Goal: Use online tool/utility: Utilize a website feature to perform a specific function

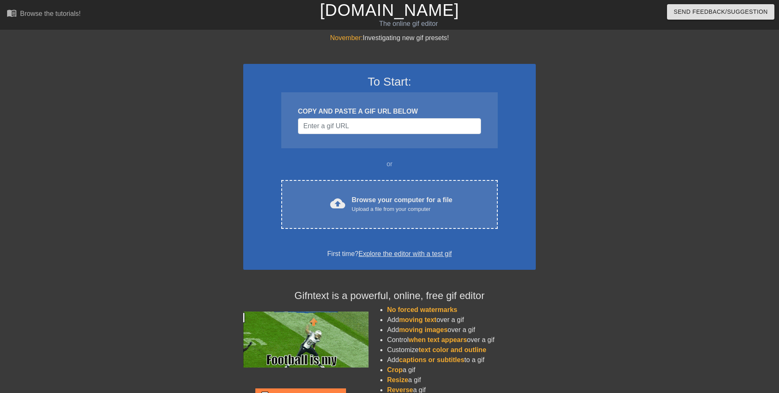
click at [347, 135] on div "COPY AND PASTE A GIF URL BELOW" at bounding box center [389, 120] width 216 height 56
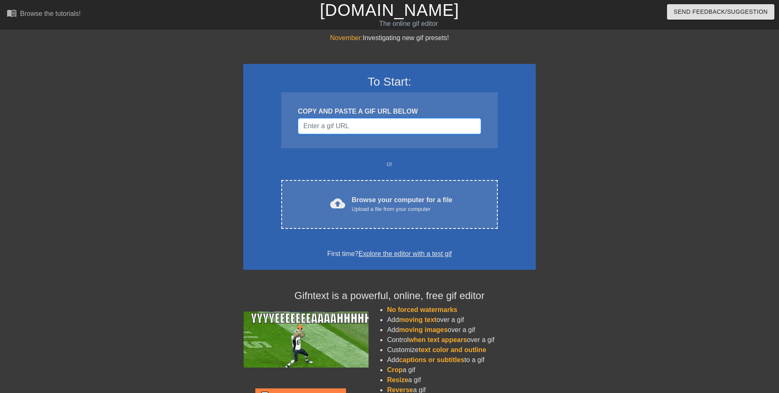
click at [349, 122] on input "Username" at bounding box center [389, 126] width 183 height 16
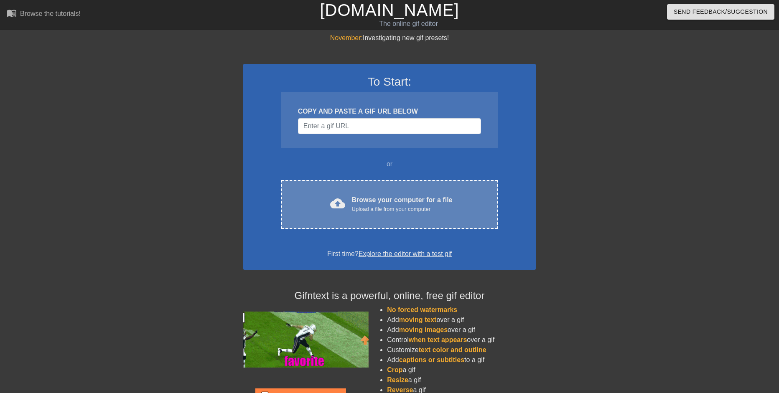
click at [395, 196] on div "Browse your computer for a file Upload a file from your computer" at bounding box center [402, 204] width 101 height 18
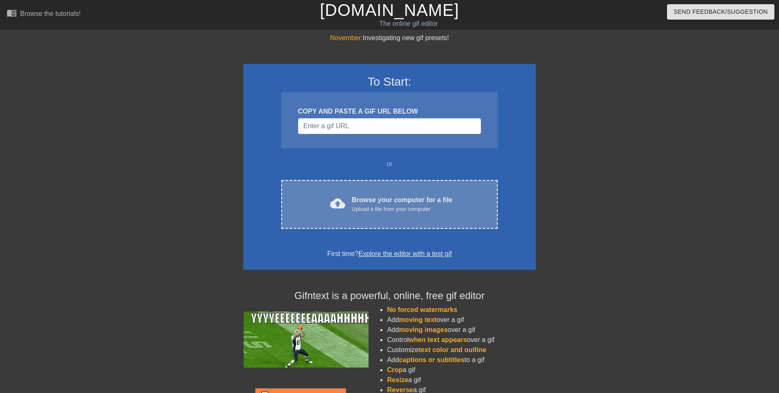
click at [452, 202] on div "cloud_upload Browse your computer for a file Upload a file from your computer" at bounding box center [389, 204] width 181 height 19
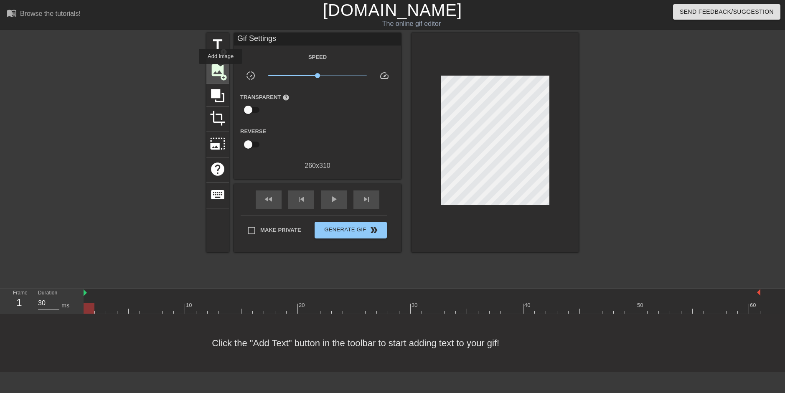
click at [221, 69] on span "image" at bounding box center [218, 70] width 16 height 16
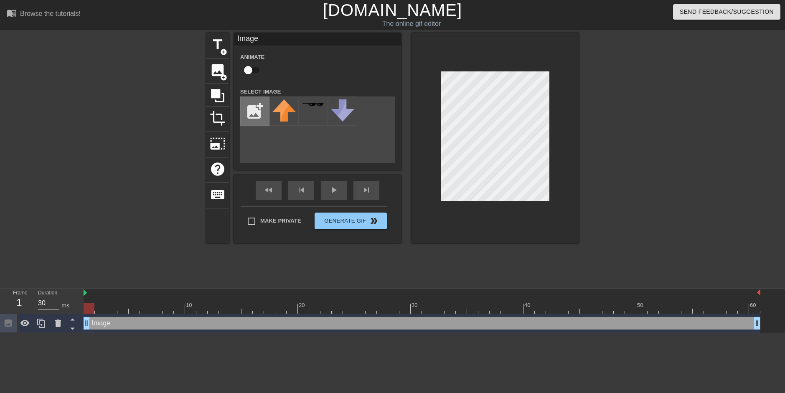
click at [255, 107] on input "file" at bounding box center [255, 111] width 28 height 28
type input "C:\fakepath\d.png"
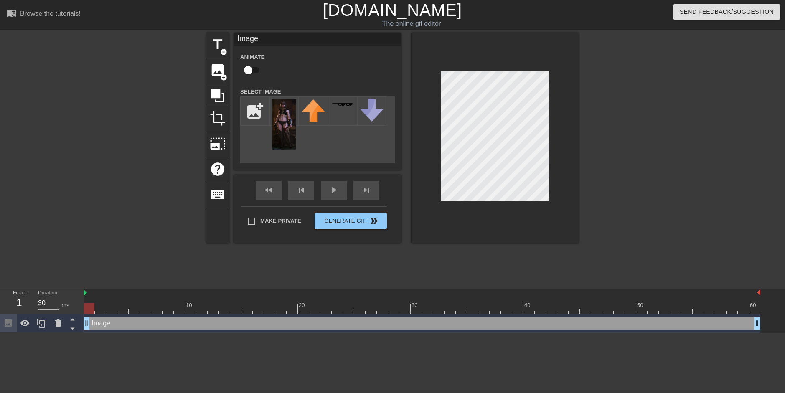
click at [697, 330] on div "menu_book Browse the tutorials! [DOMAIN_NAME] The online gif editor Send Feedba…" at bounding box center [392, 166] width 785 height 333
click at [290, 128] on img at bounding box center [283, 124] width 23 height 50
click at [280, 122] on img at bounding box center [283, 124] width 23 height 50
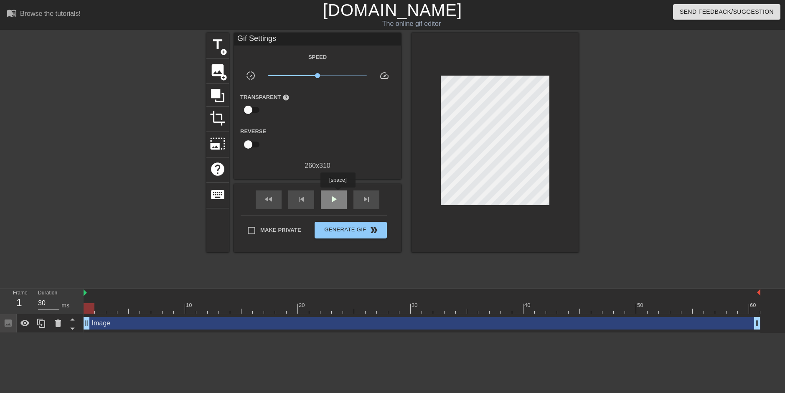
click at [337, 194] on span "play_arrow" at bounding box center [334, 199] width 10 height 10
click at [338, 199] on span "pause" at bounding box center [334, 199] width 10 height 10
click at [339, 187] on div "fast_rewind skip_previous play_arrow skip_next" at bounding box center [317, 199] width 136 height 31
click at [339, 200] on div "play_arrow" at bounding box center [334, 199] width 26 height 19
click at [339, 200] on div "pause" at bounding box center [334, 199] width 26 height 19
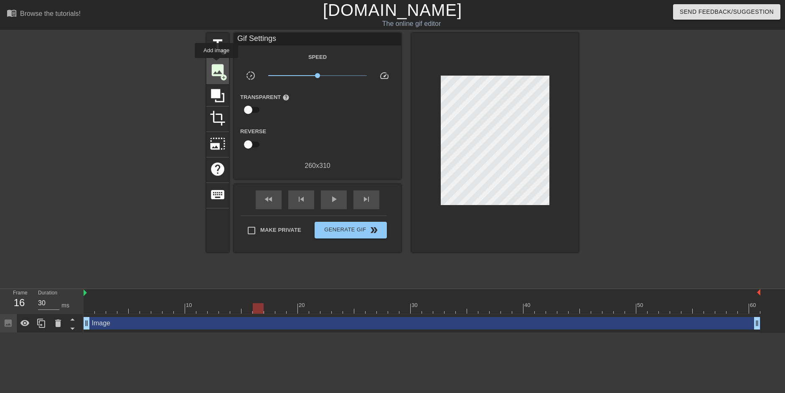
click at [216, 64] on span "image" at bounding box center [218, 70] width 16 height 16
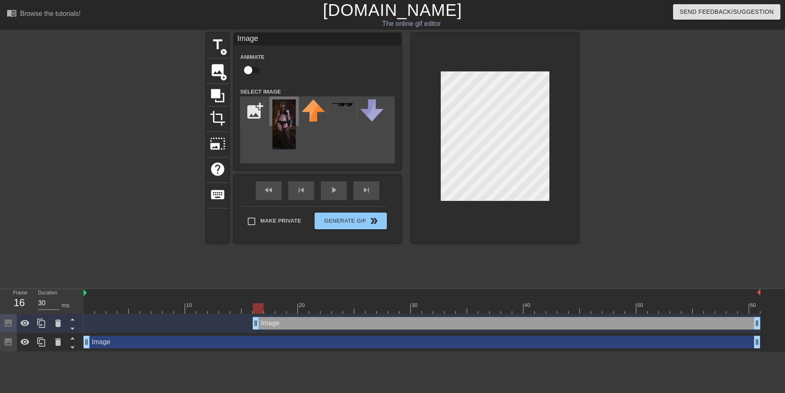
click at [277, 104] on img at bounding box center [283, 124] width 23 height 50
click at [326, 188] on div "fast_rewind skip_previous play_arrow skip_next" at bounding box center [317, 190] width 136 height 31
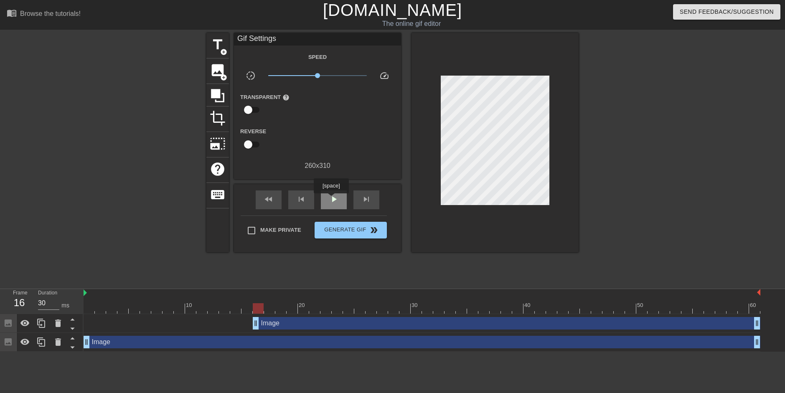
click at [331, 199] on span "play_arrow" at bounding box center [334, 199] width 10 height 10
click at [331, 199] on span "pause" at bounding box center [334, 199] width 10 height 10
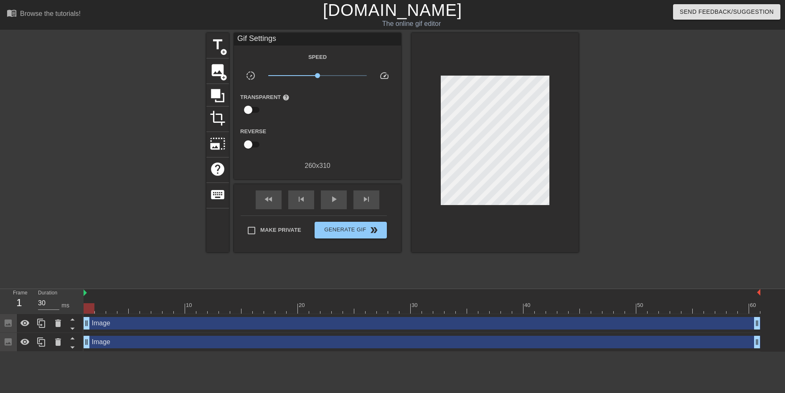
drag, startPoint x: 256, startPoint y: 321, endPoint x: 73, endPoint y: 310, distance: 183.3
click at [73, 310] on div "Frame 1 Duration 30 ms 10 20 30 40 50 60 Image drag_handle drag_handle Image dr…" at bounding box center [392, 320] width 785 height 63
drag, startPoint x: 756, startPoint y: 325, endPoint x: 784, endPoint y: 332, distance: 28.9
click at [778, 332] on div "Image drag_handle drag_handle Image drag_handle drag_handle" at bounding box center [434, 333] width 701 height 38
click at [337, 205] on div "play_arrow" at bounding box center [334, 199] width 26 height 19
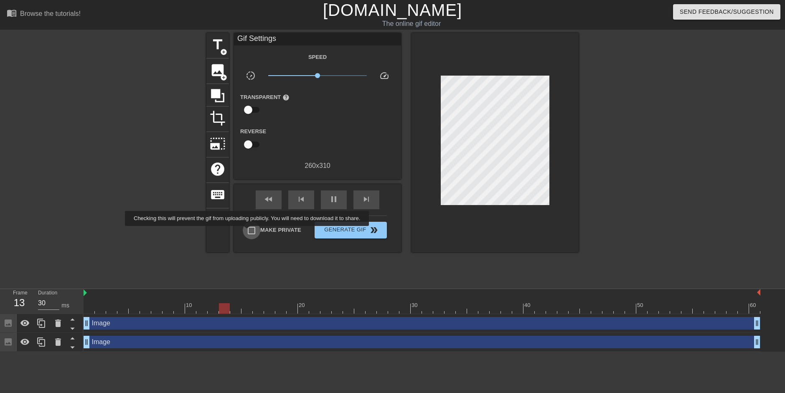
click at [249, 232] on input "Make Private" at bounding box center [252, 231] width 18 height 18
checkbox input "true"
click at [358, 235] on button "Generate Gif double_arrow" at bounding box center [351, 230] width 72 height 17
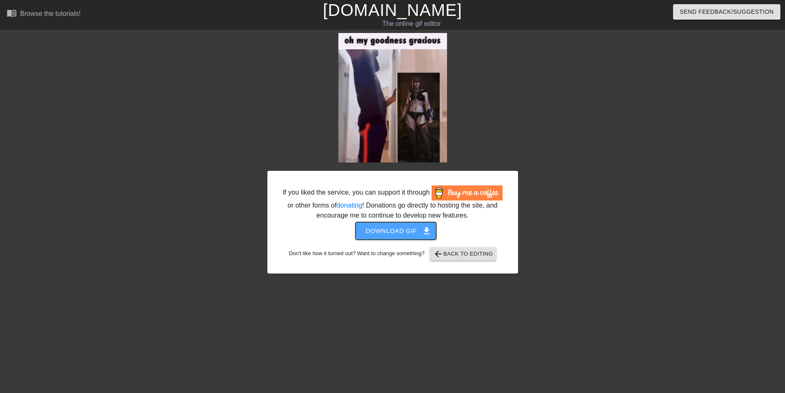
click at [412, 230] on span "Download gif get_app" at bounding box center [395, 231] width 61 height 11
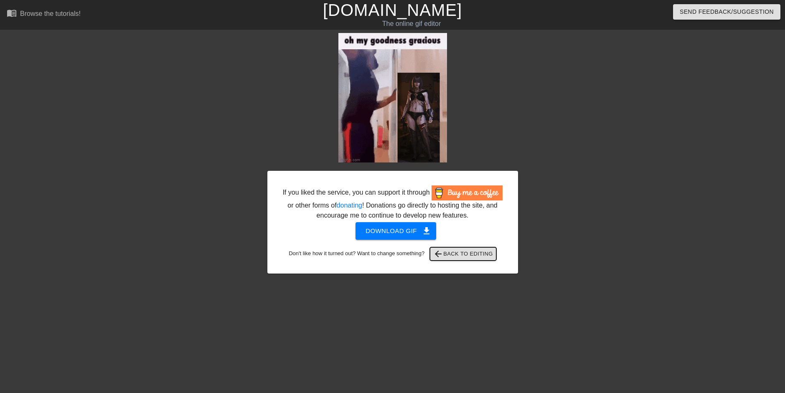
click at [465, 259] on span "arrow_back Back to Editing" at bounding box center [463, 254] width 60 height 10
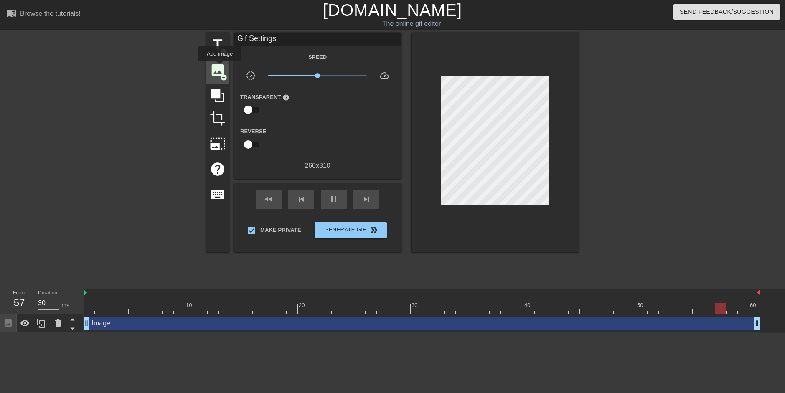
click at [219, 68] on span "image" at bounding box center [218, 70] width 16 height 16
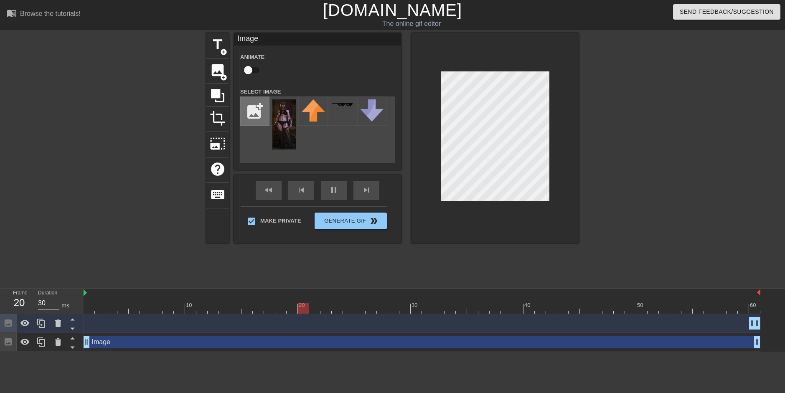
click at [258, 102] on input "file" at bounding box center [255, 111] width 28 height 28
type input "C:\fakepath\Screenshot_4.png"
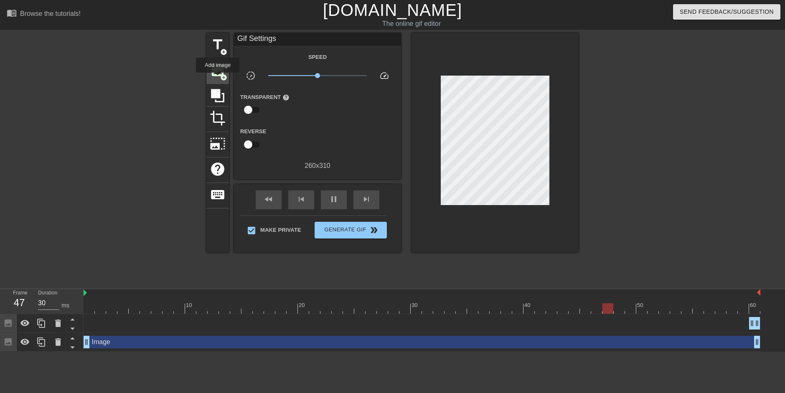
click at [218, 76] on span "image" at bounding box center [218, 70] width 16 height 16
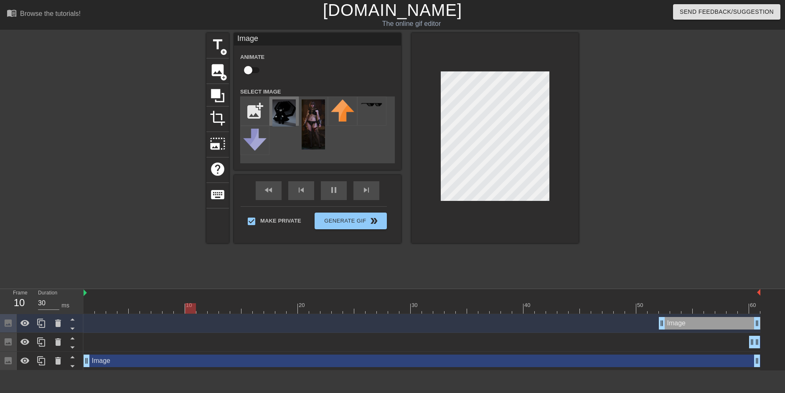
click at [286, 107] on img at bounding box center [283, 112] width 23 height 27
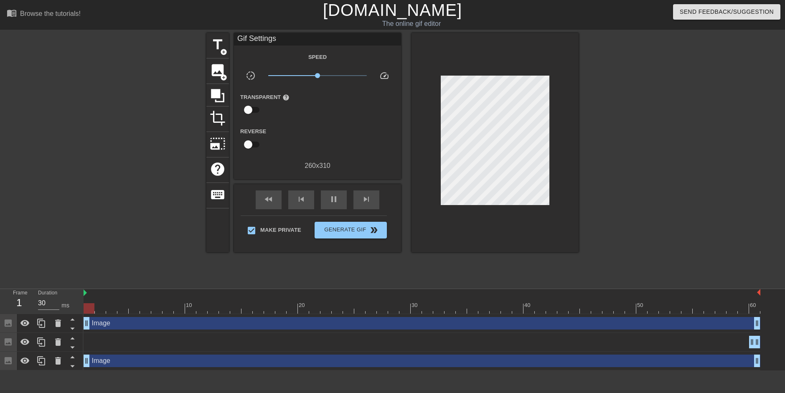
drag, startPoint x: 660, startPoint y: 322, endPoint x: 65, endPoint y: 279, distance: 596.4
click at [65, 279] on div "menu_book Browse the tutorials! [DOMAIN_NAME] The online gif editor Send Feedba…" at bounding box center [392, 185] width 785 height 370
click at [56, 340] on icon at bounding box center [58, 342] width 6 height 8
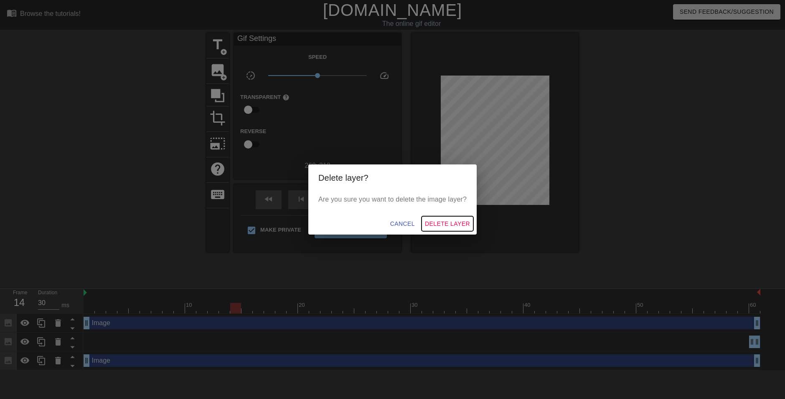
click at [458, 228] on span "Delete Layer" at bounding box center [447, 224] width 45 height 10
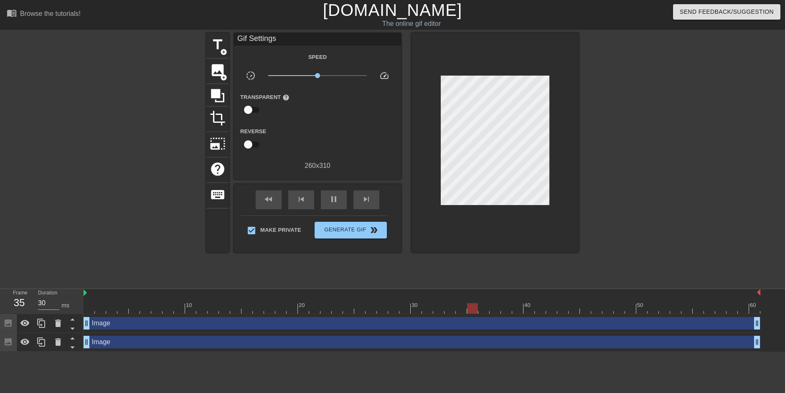
click at [601, 163] on div at bounding box center [651, 158] width 125 height 251
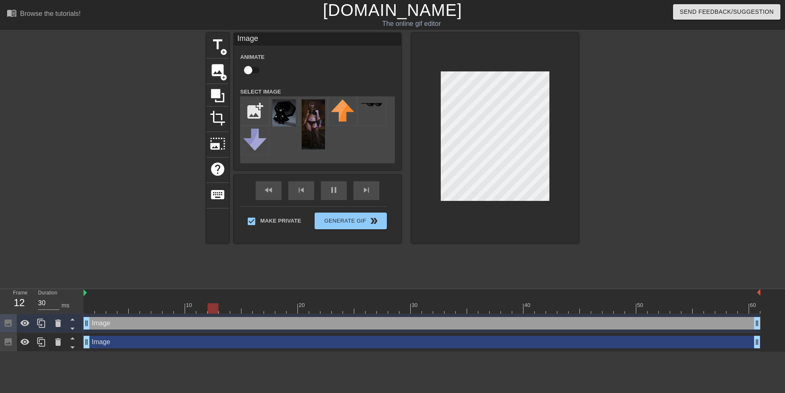
click at [662, 155] on div at bounding box center [651, 158] width 125 height 251
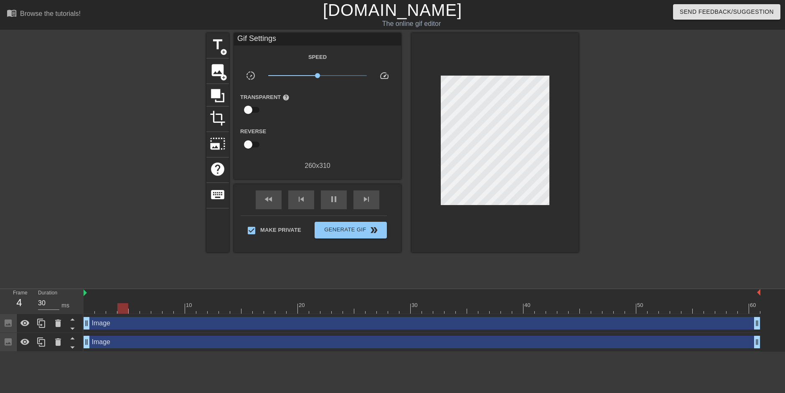
click at [605, 155] on div at bounding box center [651, 158] width 125 height 251
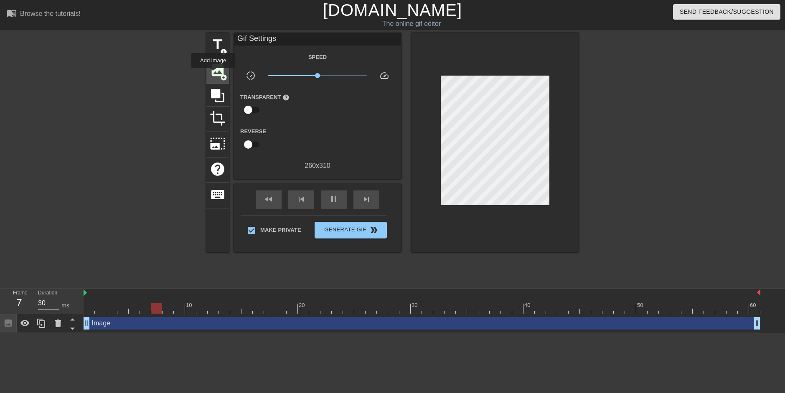
click at [213, 74] on span "image" at bounding box center [218, 70] width 16 height 16
click at [211, 79] on div "image add_circle" at bounding box center [217, 70] width 23 height 25
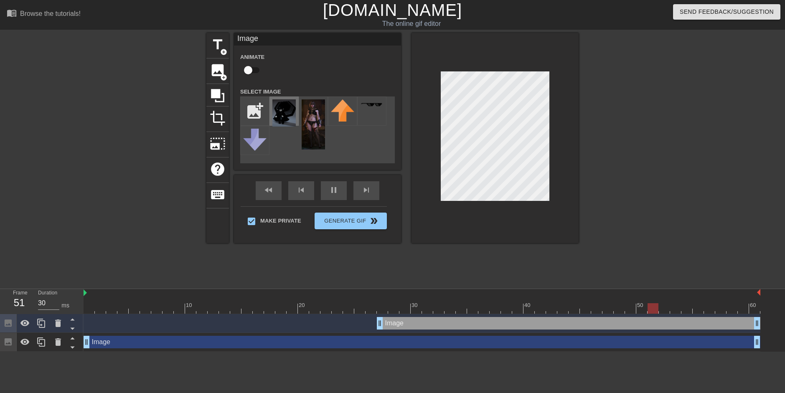
click at [288, 113] on img at bounding box center [283, 112] width 23 height 27
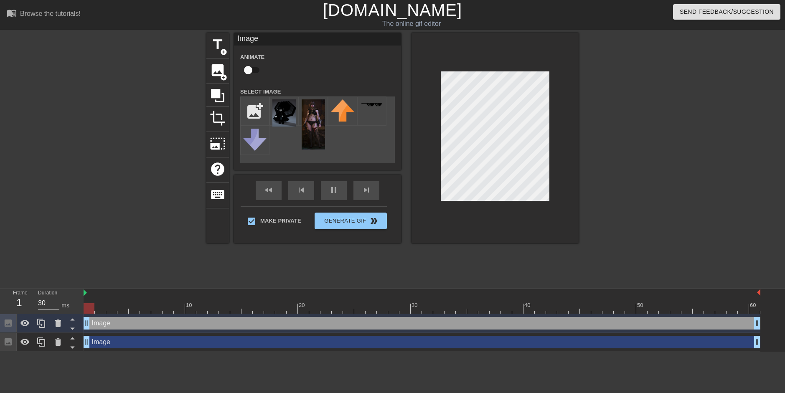
drag, startPoint x: 382, startPoint y: 321, endPoint x: -17, endPoint y: 319, distance: 398.9
click at [0, 319] on html "menu_book Browse the tutorials! [DOMAIN_NAME] The online gif editor Send Feedba…" at bounding box center [392, 176] width 785 height 352
click at [401, 294] on div at bounding box center [422, 293] width 677 height 8
click at [140, 352] on html "menu_book Browse the tutorials! [DOMAIN_NAME] The online gif editor Send Feedba…" at bounding box center [392, 176] width 785 height 352
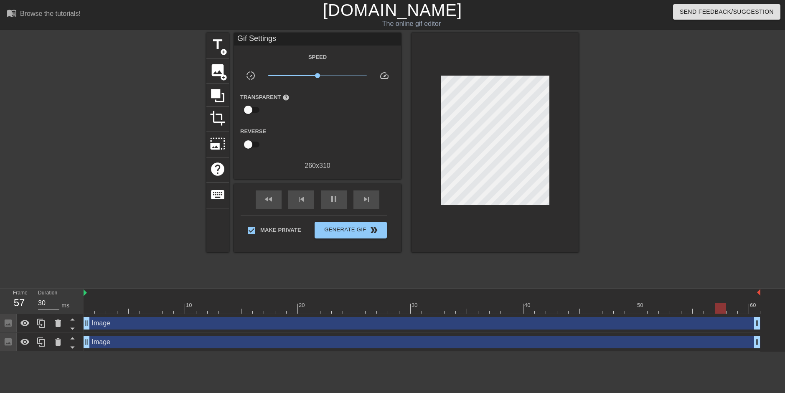
click at [617, 182] on div at bounding box center [651, 158] width 125 height 251
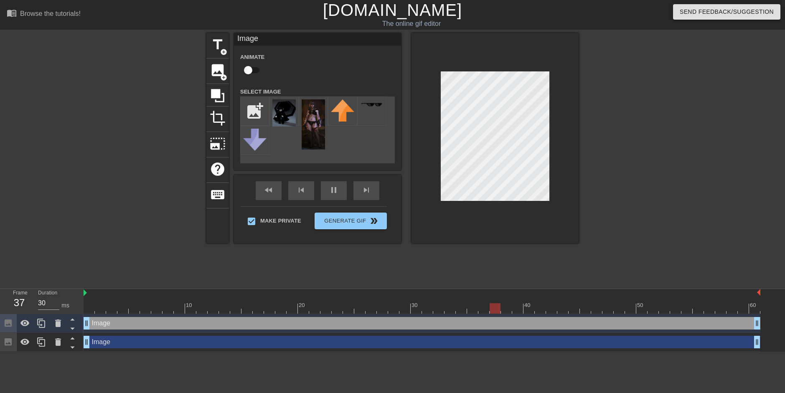
click at [551, 193] on div at bounding box center [494, 138] width 167 height 210
click at [660, 201] on div at bounding box center [651, 158] width 125 height 251
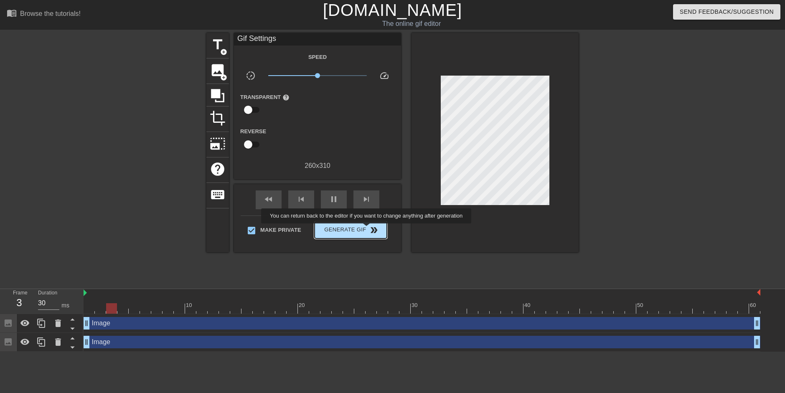
click at [367, 229] on span "Generate Gif double_arrow" at bounding box center [351, 230] width 66 height 10
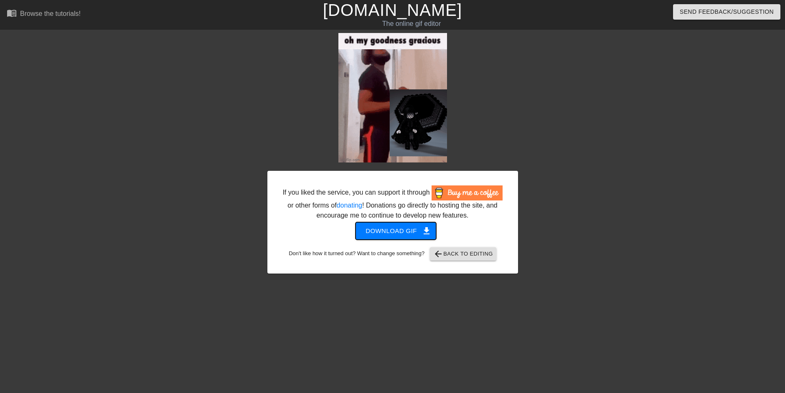
click at [411, 231] on span "Download gif get_app" at bounding box center [395, 231] width 61 height 11
